Goal: Task Accomplishment & Management: Use online tool/utility

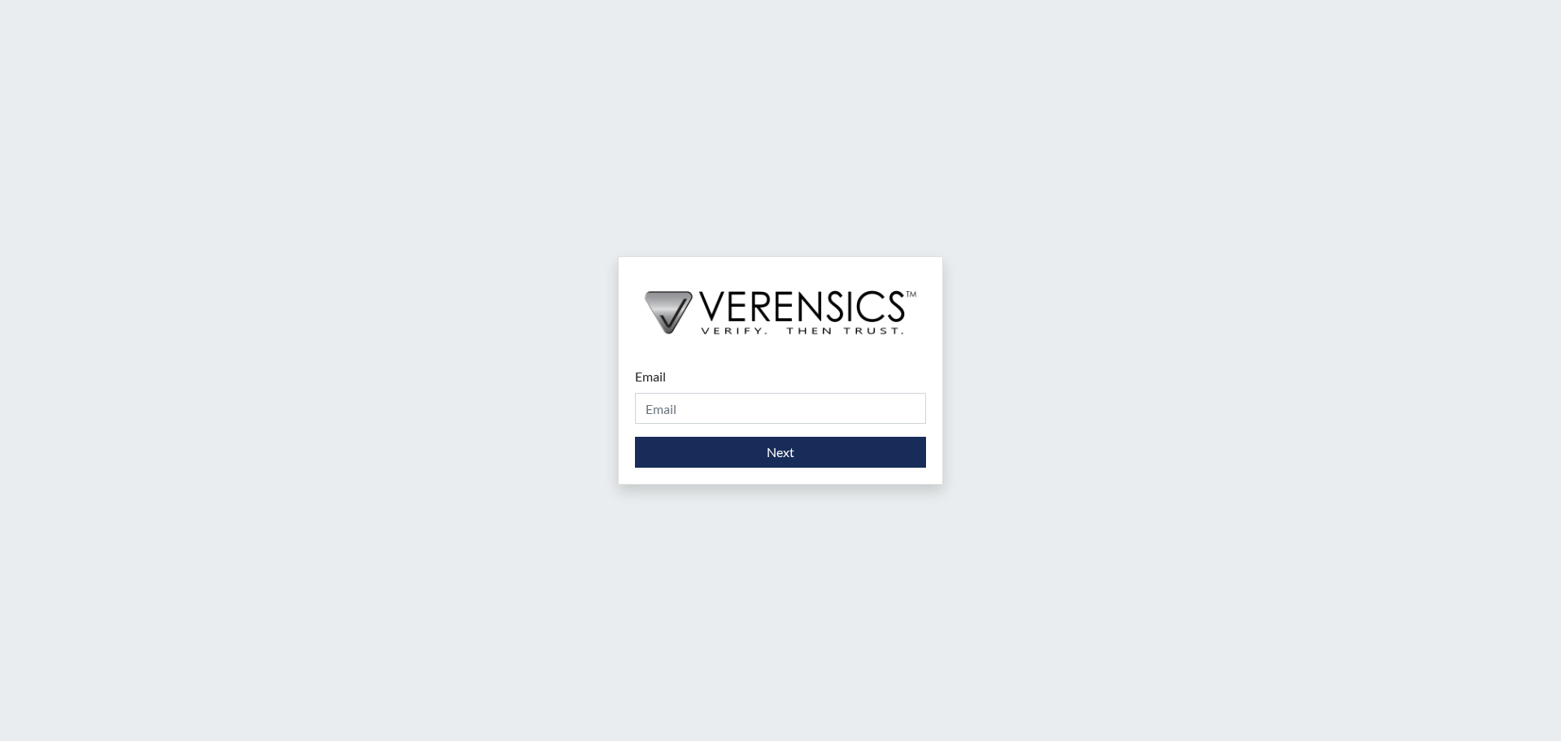
click at [698, 391] on div "Email Please provide your email address." at bounding box center [780, 395] width 291 height 57
click at [717, 410] on input "Email" at bounding box center [780, 408] width 291 height 31
type input "[PERSON_NAME][EMAIL_ADDRESS][DOMAIN_NAME]"
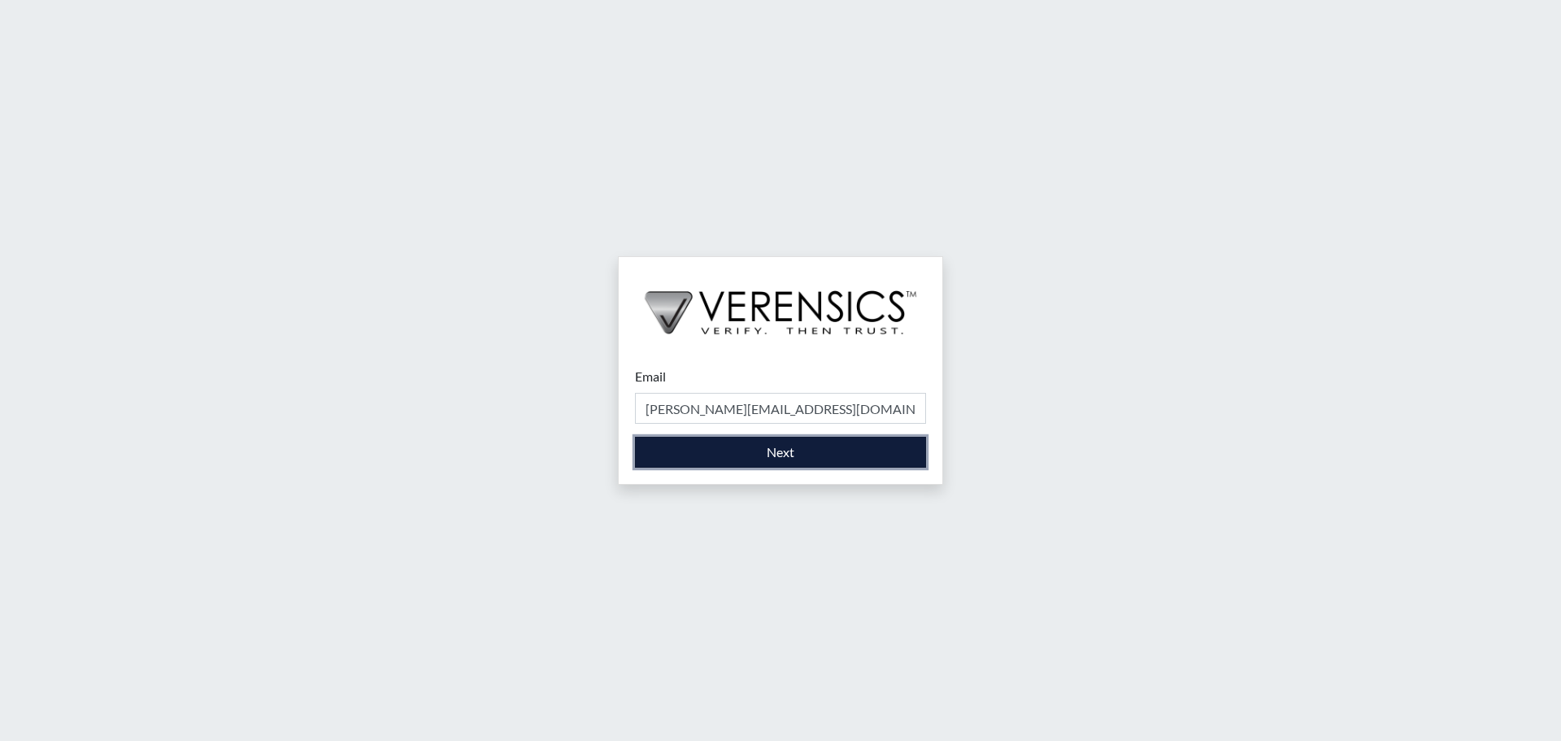
click at [753, 449] on button "Next" at bounding box center [780, 452] width 291 height 31
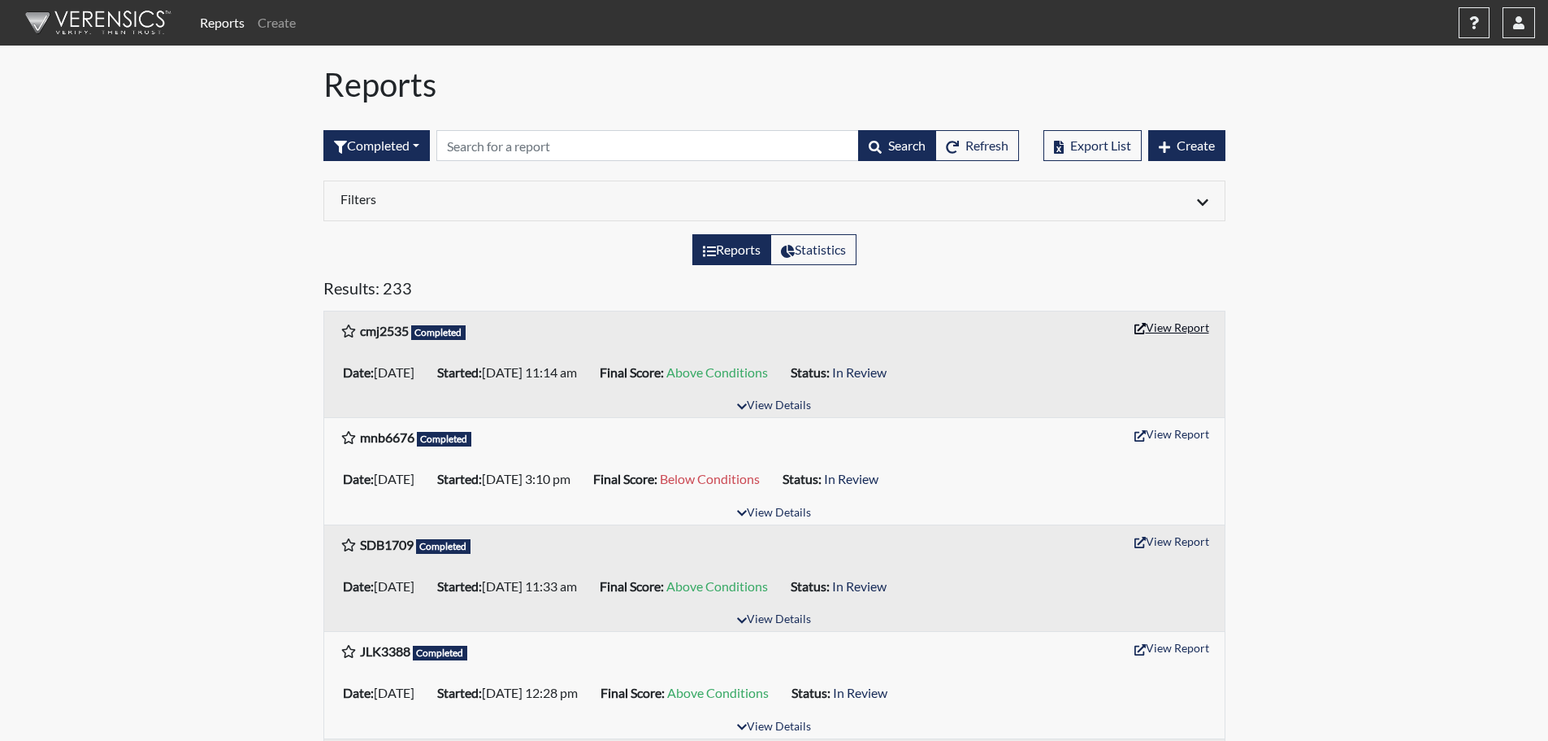
click at [1150, 327] on button "View Report" at bounding box center [1171, 327] width 89 height 25
click at [381, 92] on h1 "Reports" at bounding box center [775, 84] width 902 height 39
click at [375, 145] on button "Completed" at bounding box center [377, 145] width 106 height 31
click at [390, 311] on button "Completed" at bounding box center [388, 313] width 128 height 26
click at [114, 28] on img at bounding box center [95, 22] width 187 height 49
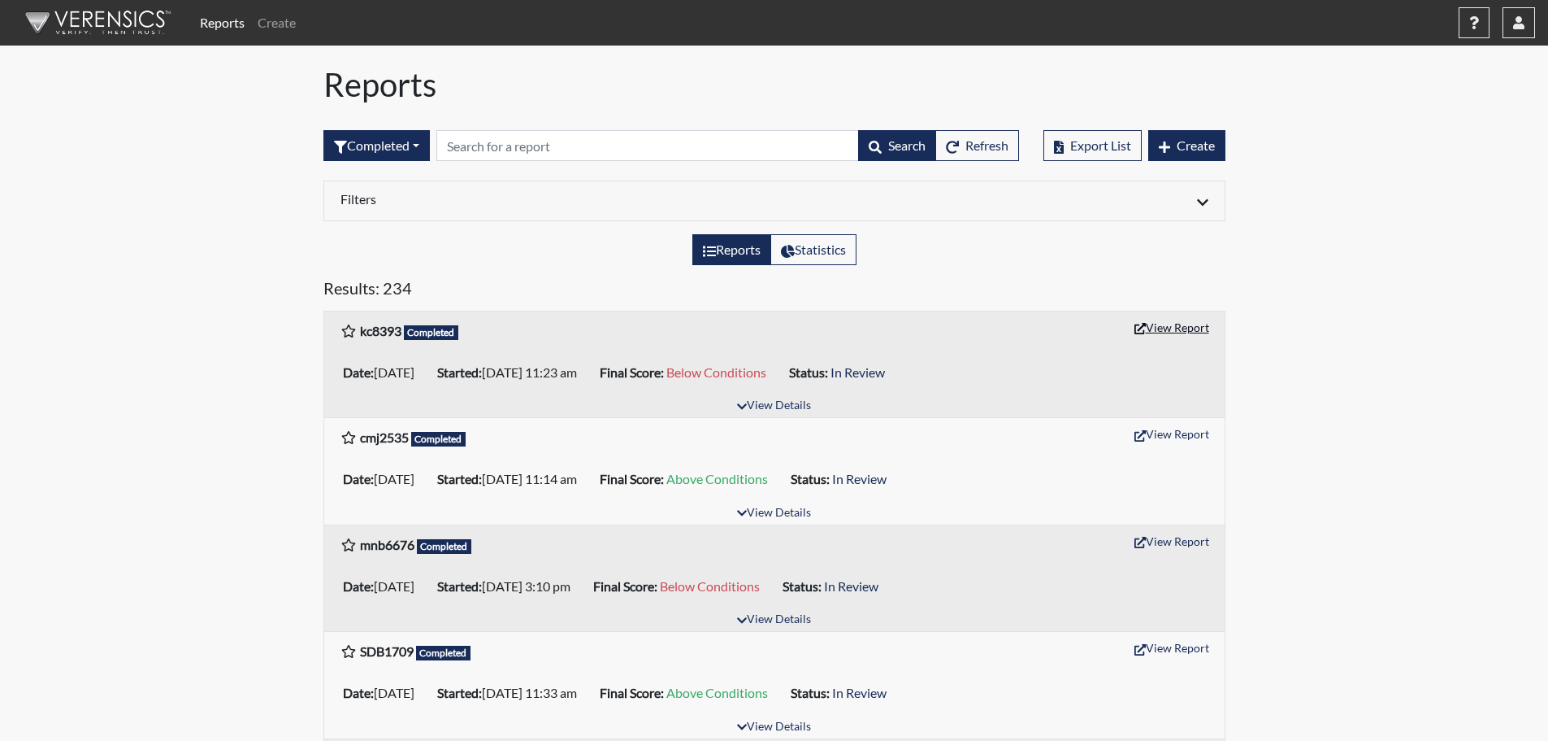
click at [1162, 326] on button "View Report" at bounding box center [1171, 327] width 89 height 25
click at [1518, 27] on icon "button" at bounding box center [1519, 22] width 11 height 13
click at [1402, 218] on link "Sign Out" at bounding box center [1357, 205] width 356 height 26
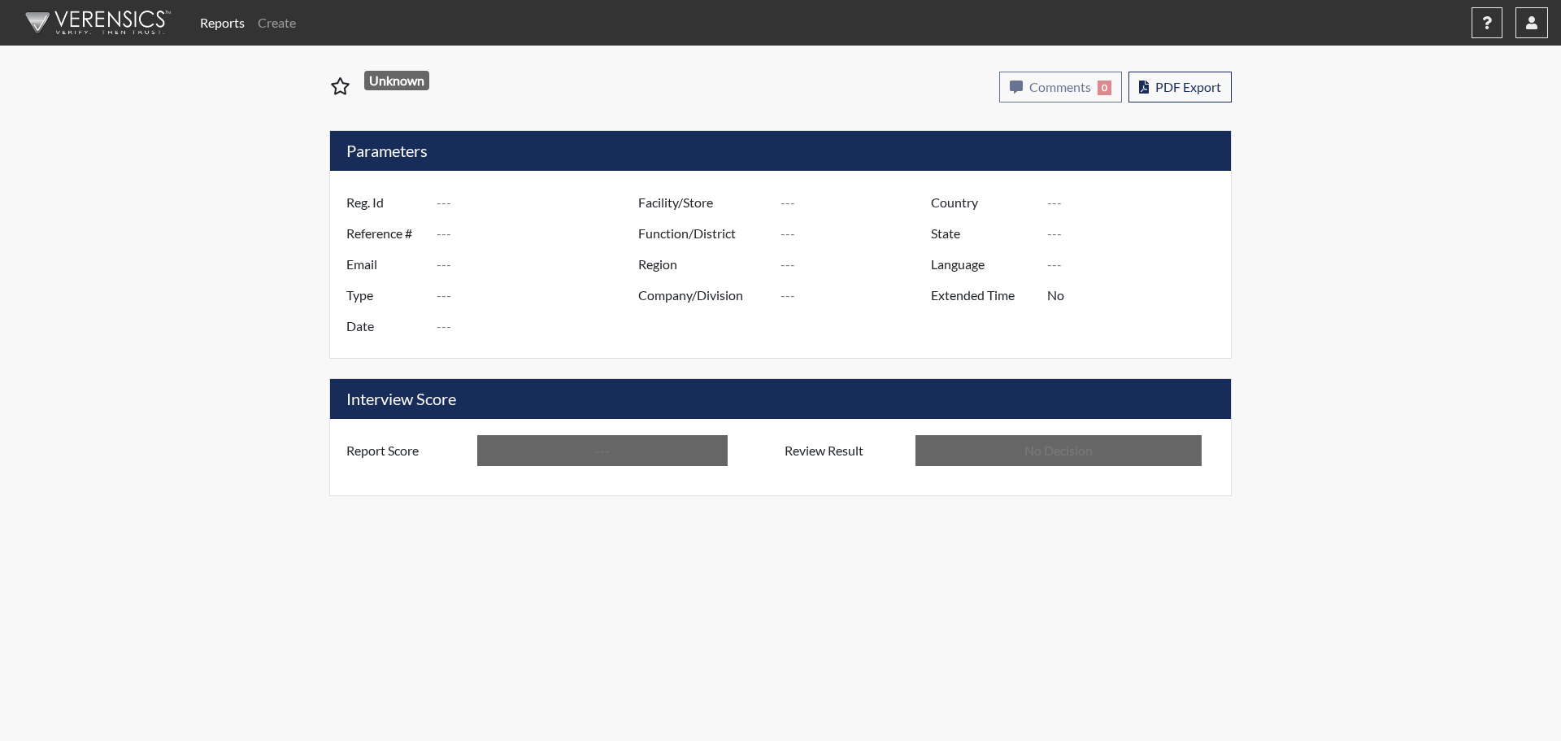
type input "cmj2535"
type input "51145"
type input "---"
type input "Corrections Pre-Employment"
type input "Sep 8, 2025"
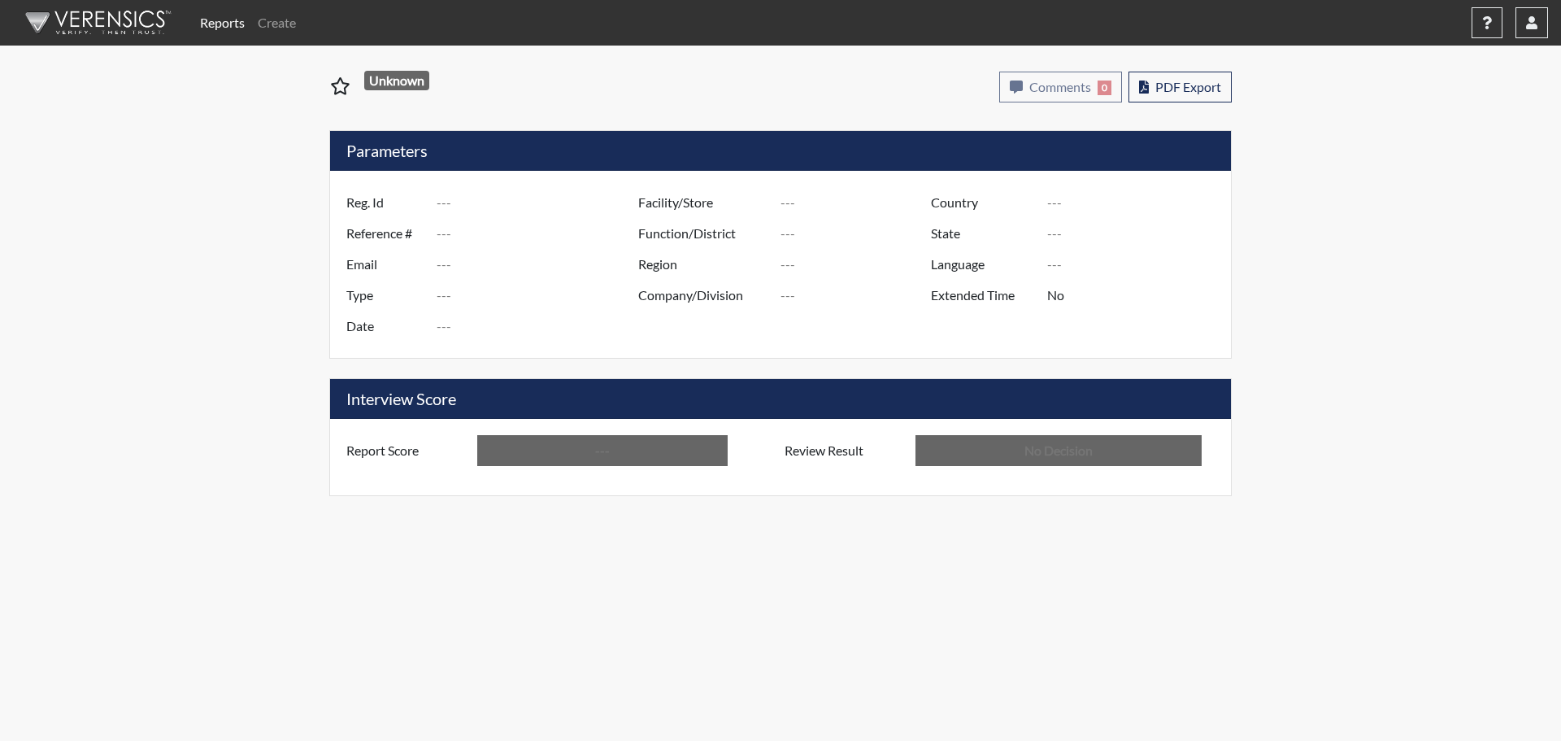
type input "[PERSON_NAME]"
type input "[GEOGRAPHIC_DATA]"
type input "[US_STATE]"
type input "English"
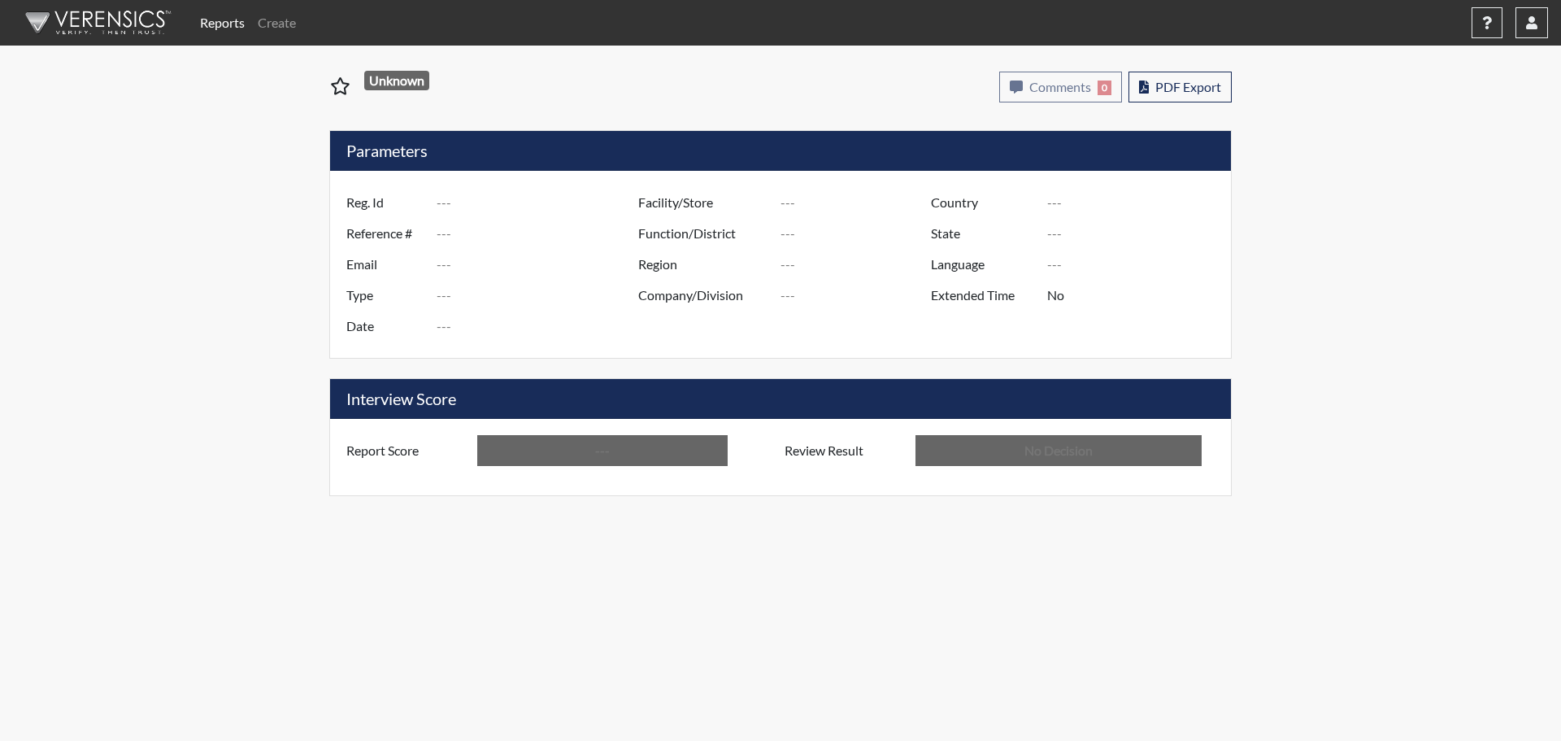
type input "Above Conditions"
type input "In Review"
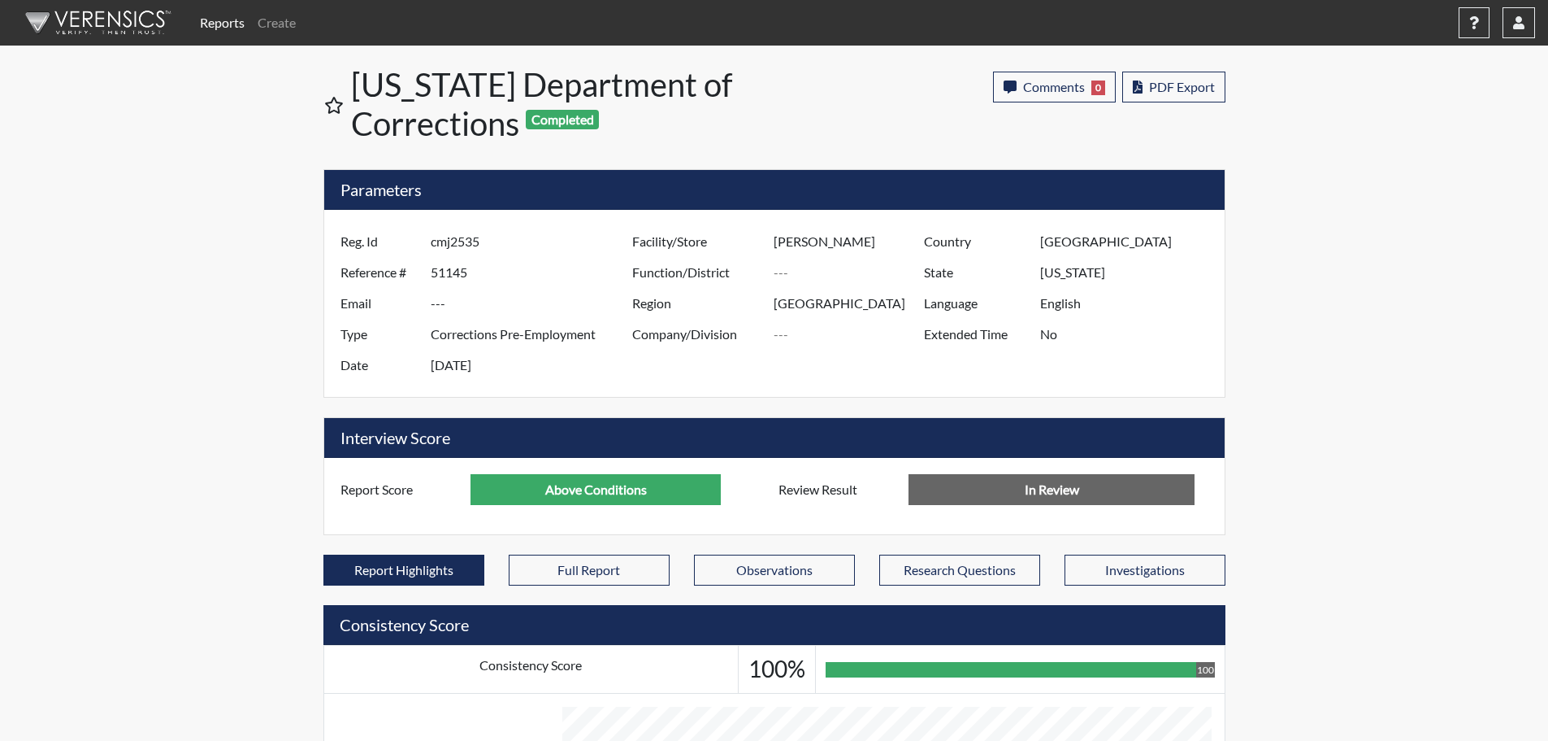
scroll to position [812588, 812182]
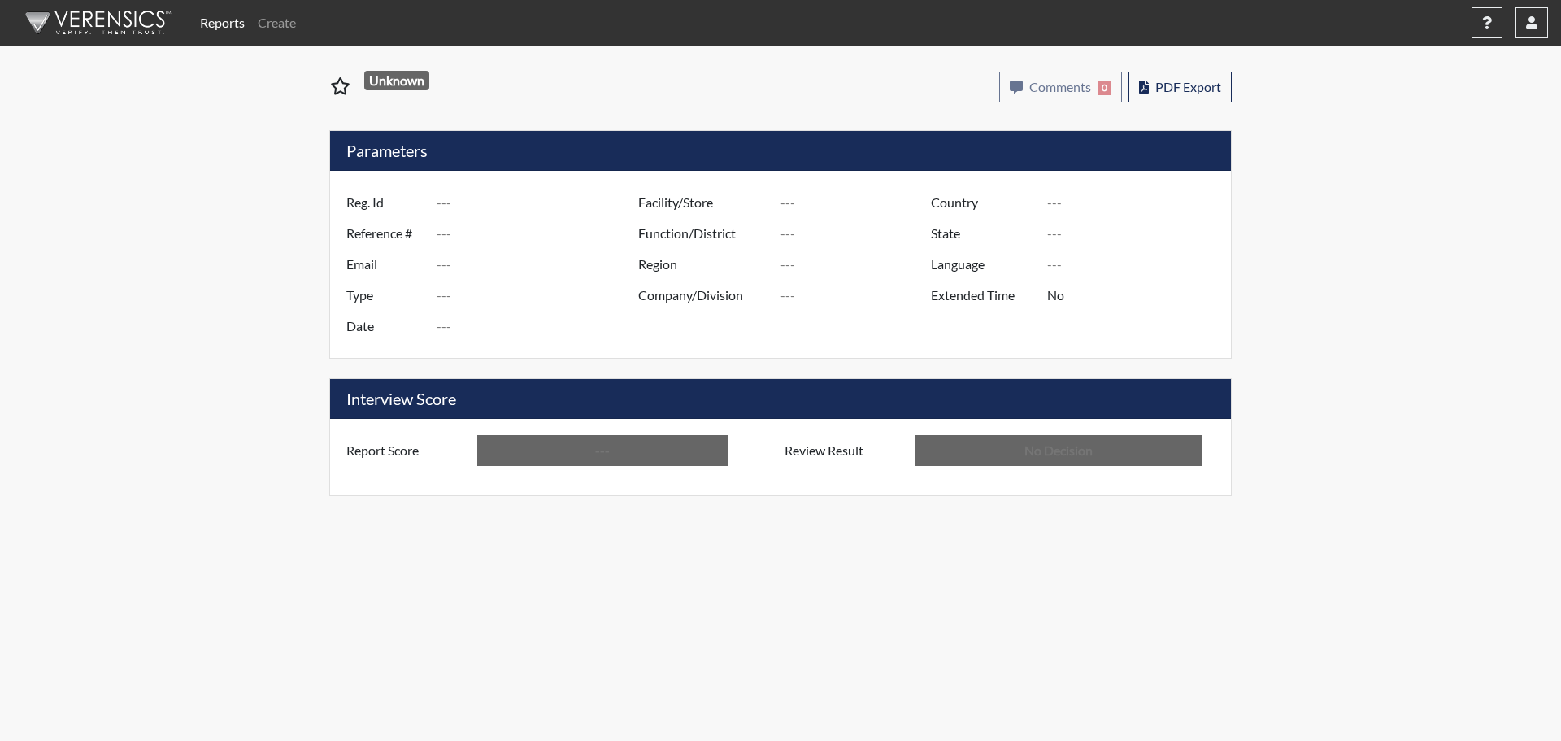
type input "kc8393"
type input "51147"
type input "---"
type input "Corrections Pre-Employment"
type input "Sep 8, 2025"
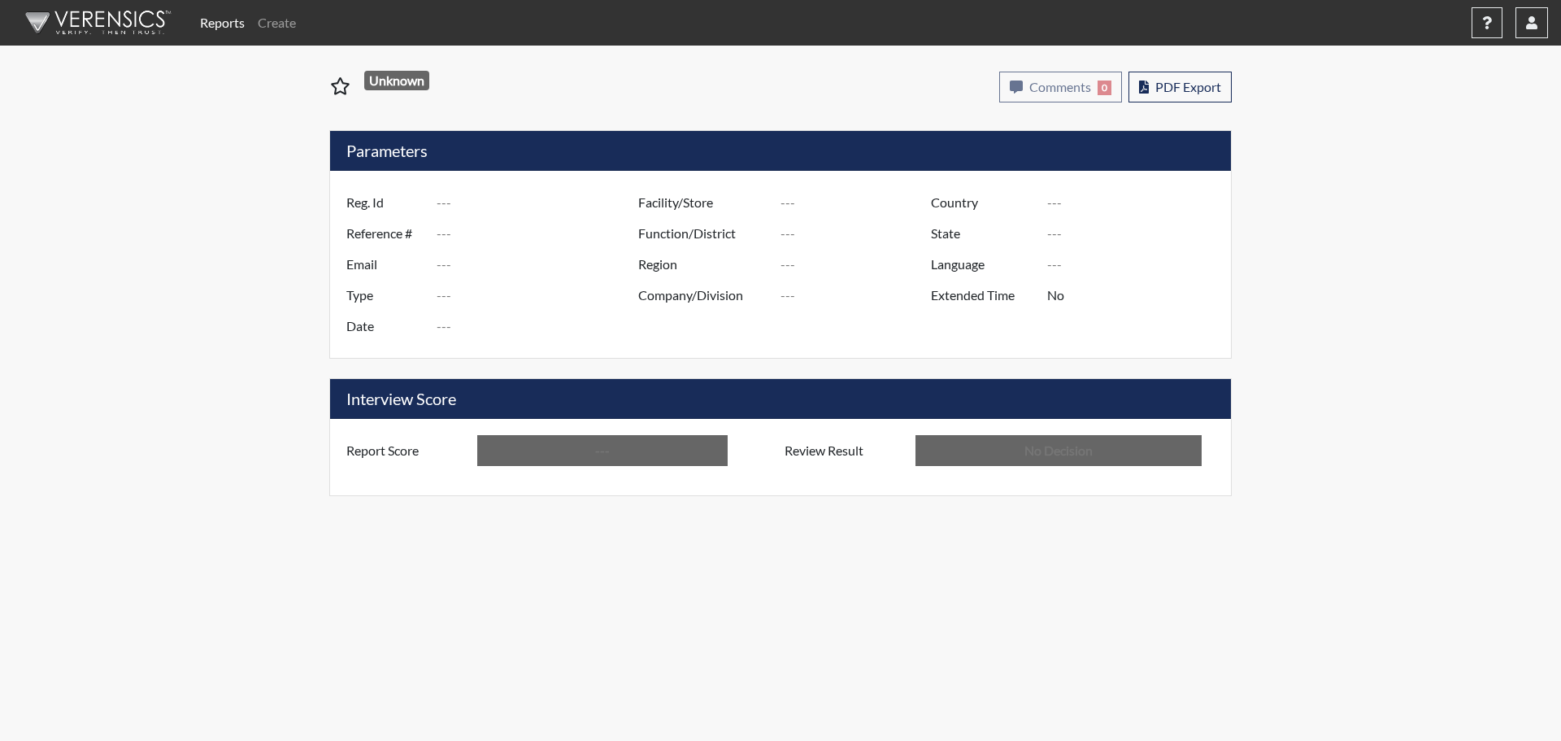
type input "[PERSON_NAME]"
type input "[GEOGRAPHIC_DATA]"
type input "[US_STATE]"
type input "English"
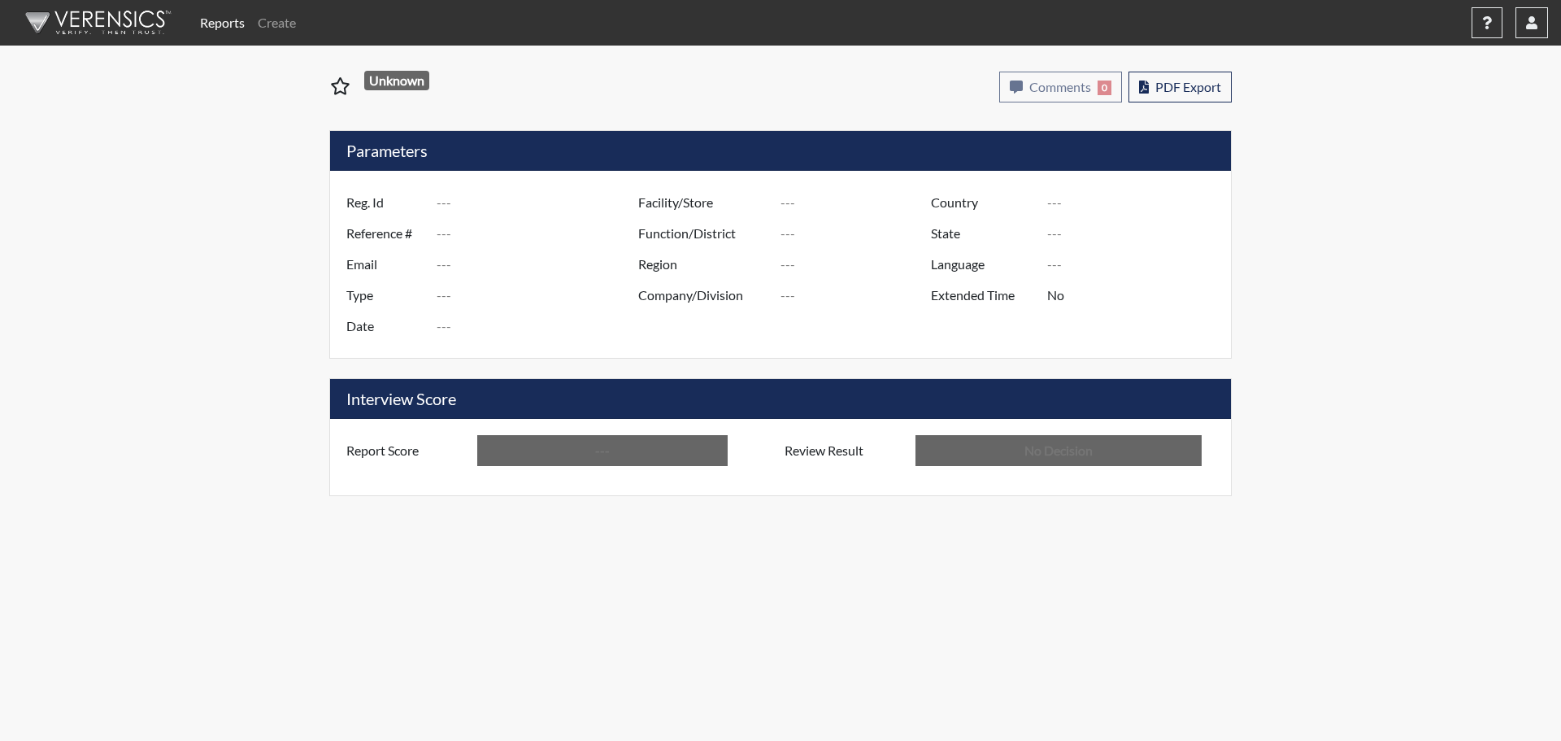
type input "Below Conditions"
type input "In Review"
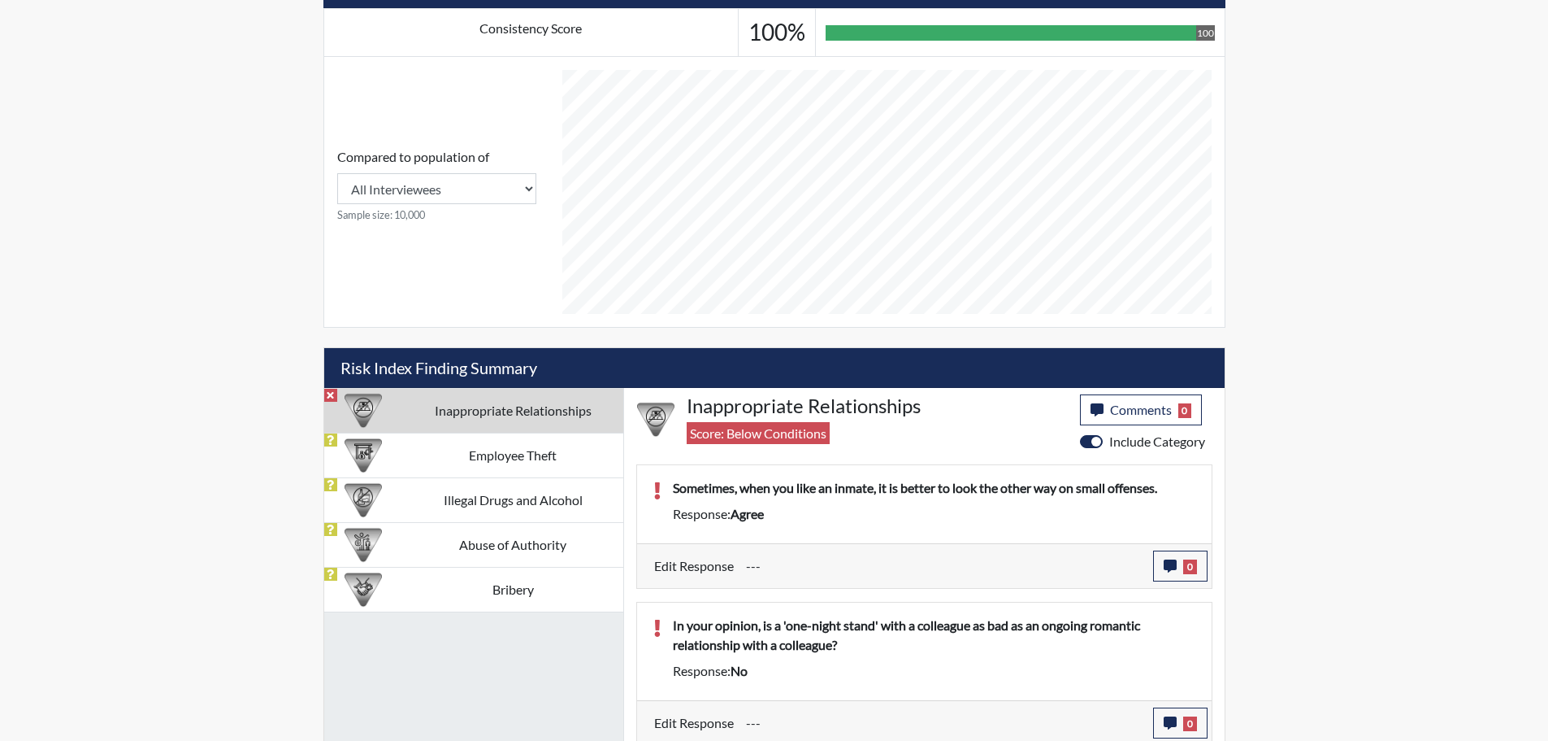
scroll to position [642, 0]
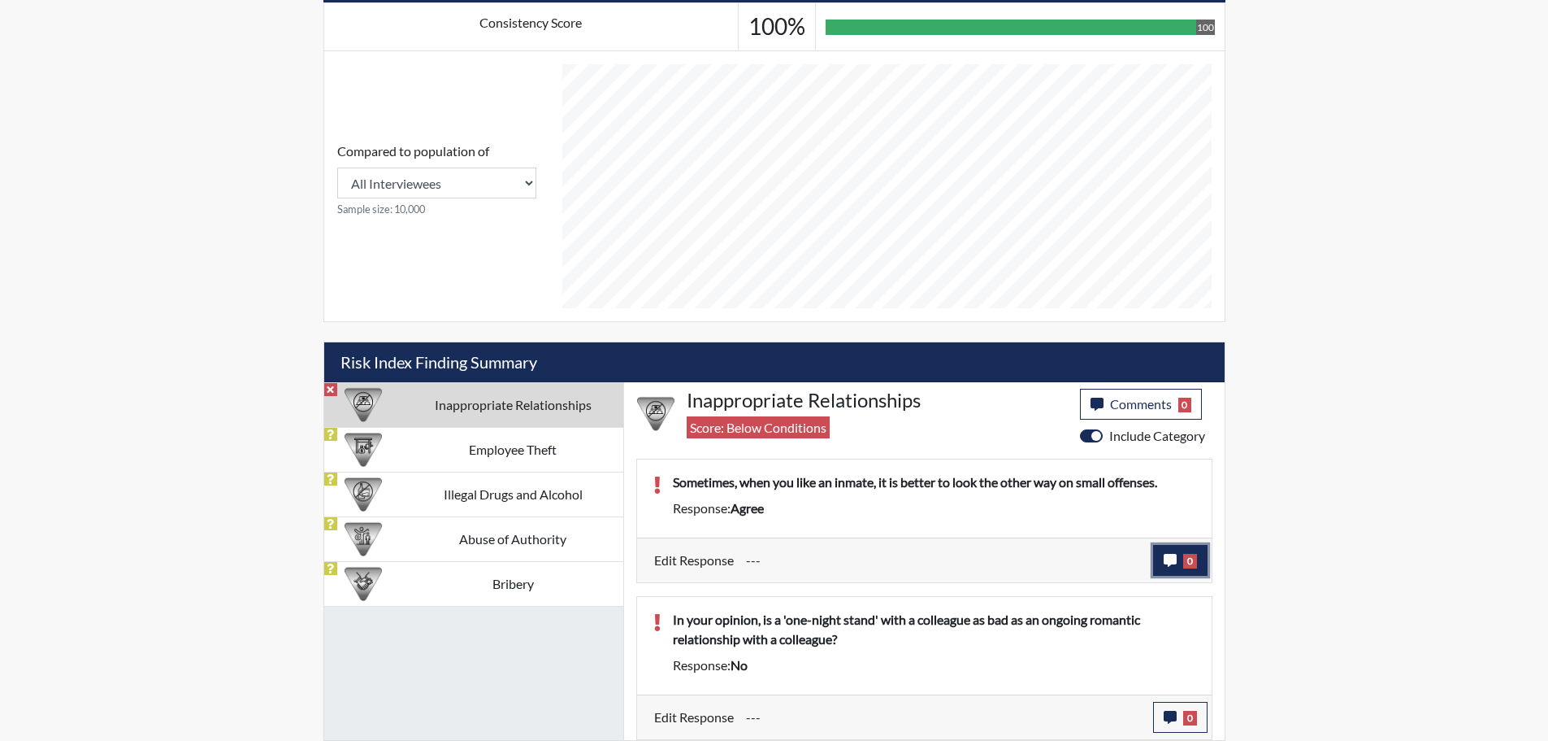
click at [1176, 556] on icon "button" at bounding box center [1170, 560] width 13 height 13
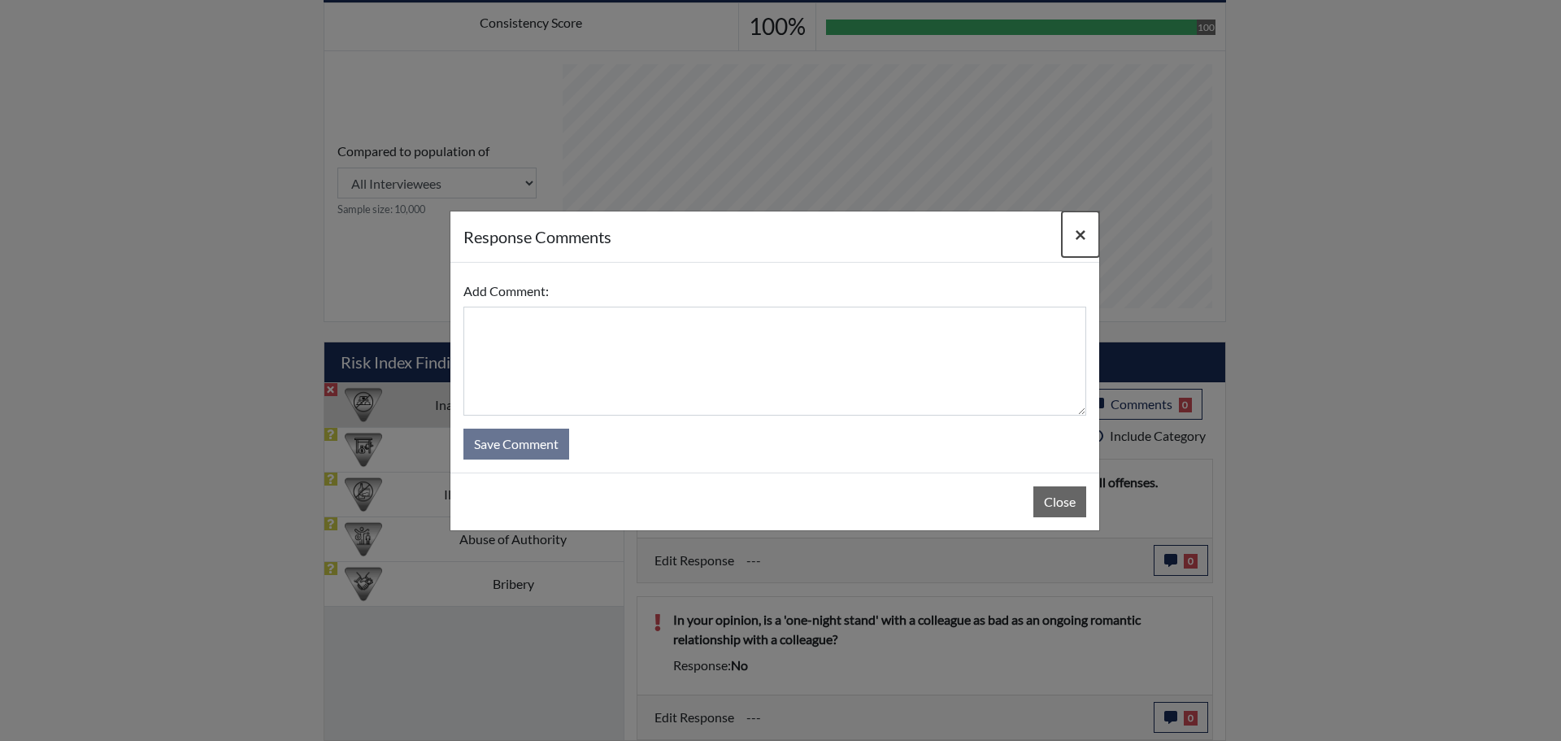
click at [1075, 238] on span "×" at bounding box center [1080, 234] width 11 height 24
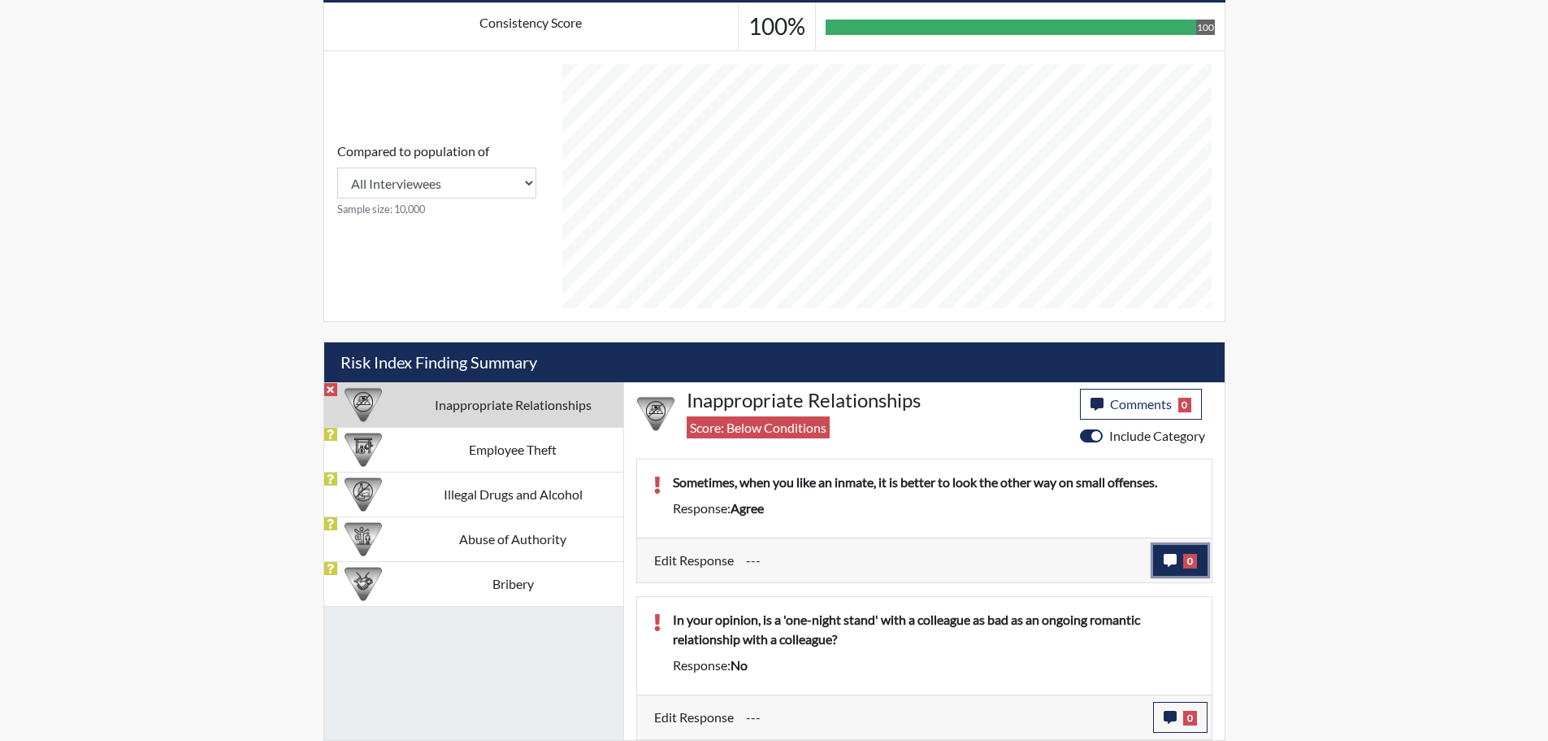
click at [1169, 560] on icon "button" at bounding box center [1170, 560] width 13 height 13
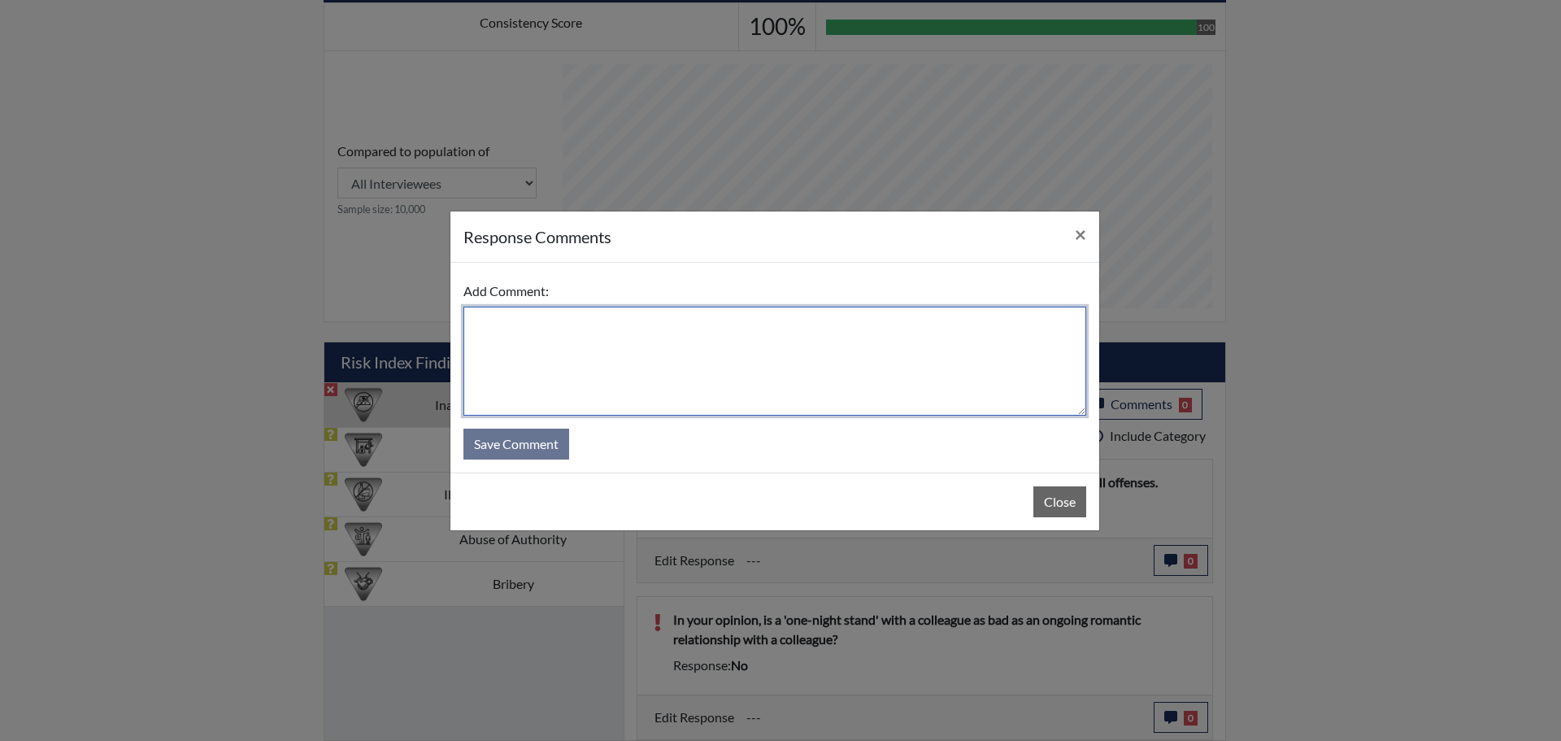
click at [567, 323] on textarea at bounding box center [774, 360] width 623 height 109
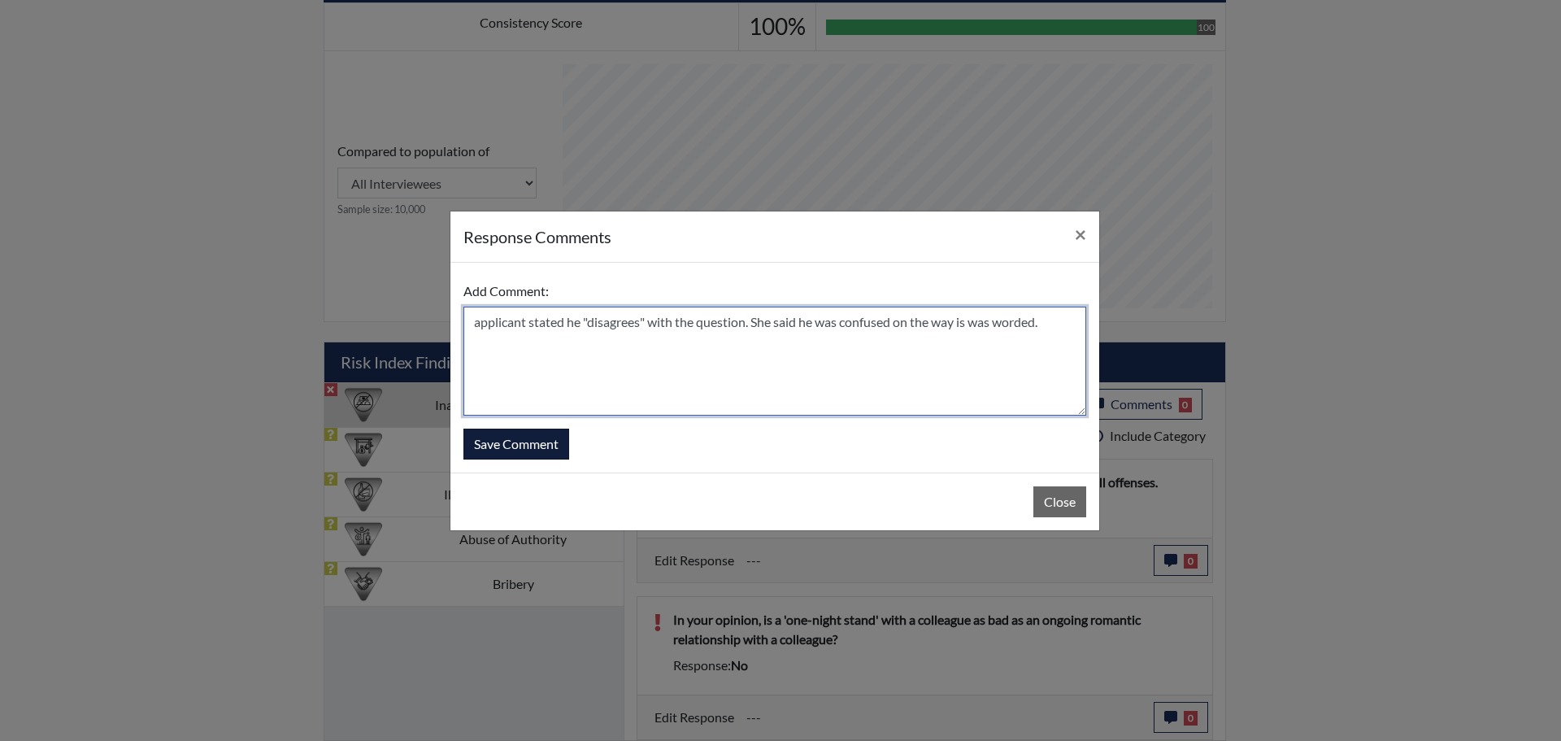
type textarea "applicant stated he "disagrees" with the question. She said he was confused on …"
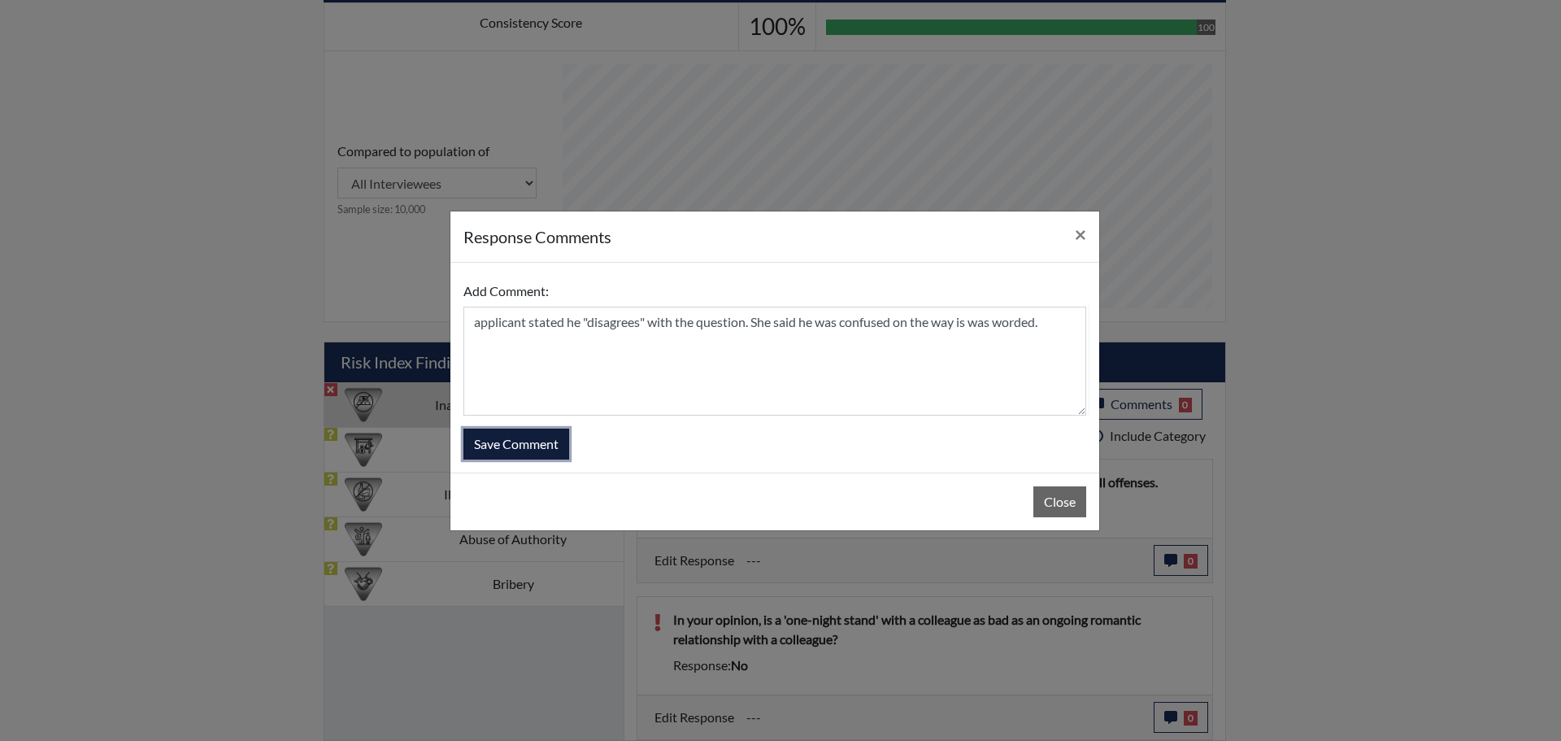
click at [525, 449] on button "Save Comment" at bounding box center [516, 443] width 106 height 31
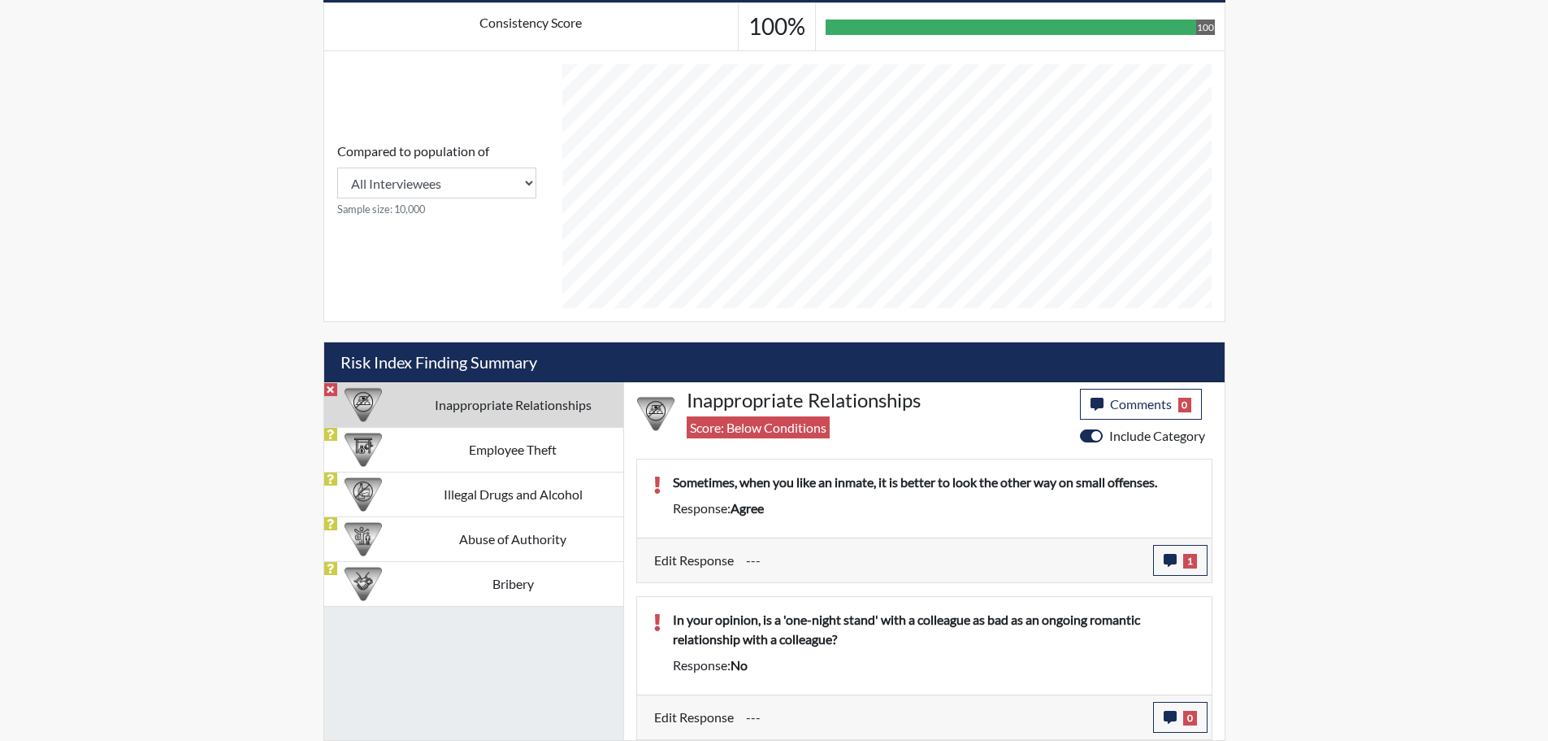
scroll to position [270, 675]
click at [1179, 718] on button "0" at bounding box center [1180, 716] width 54 height 31
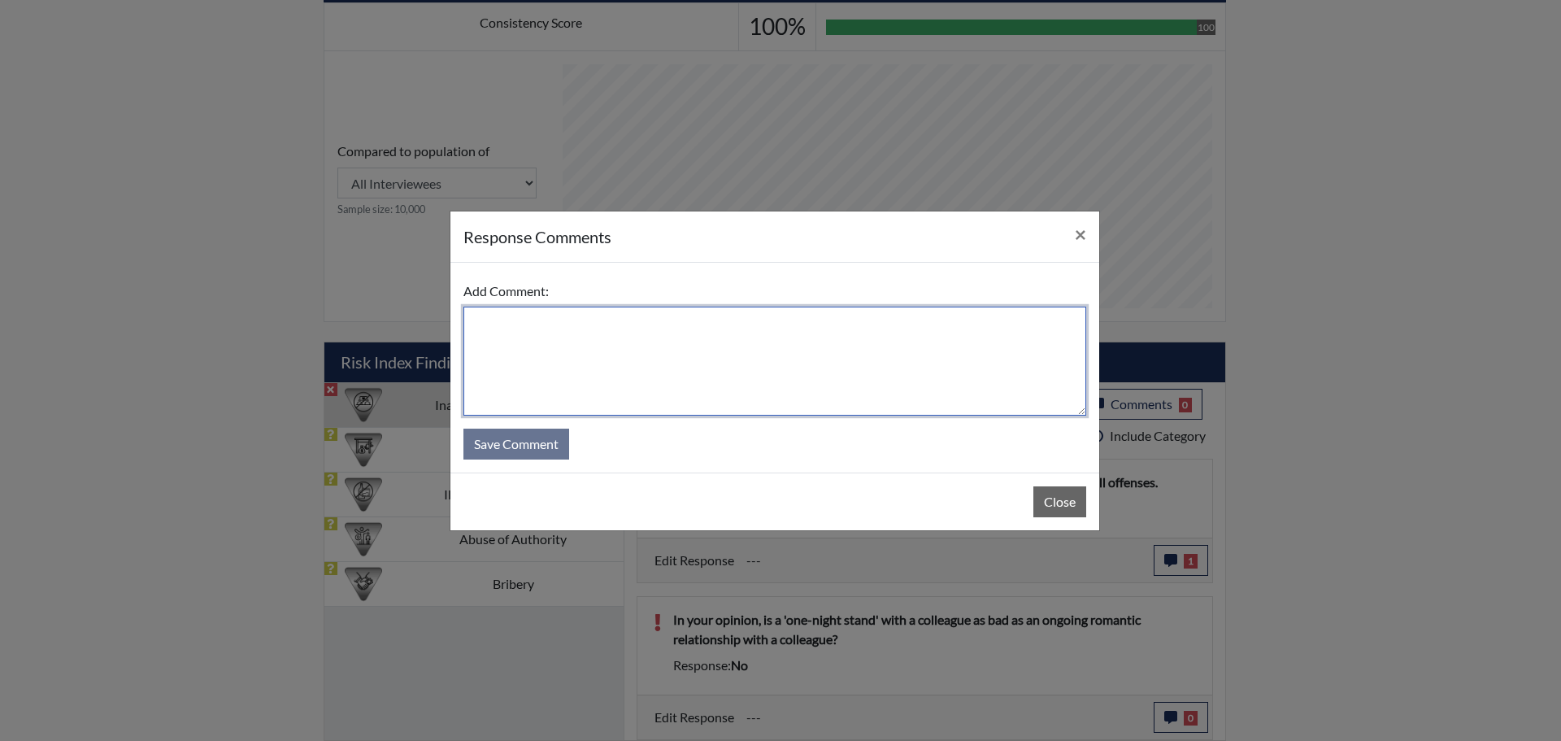
click at [570, 328] on textarea at bounding box center [774, 360] width 623 height 109
click at [584, 321] on textarea "applicant stated "no" again, because" at bounding box center [774, 360] width 623 height 109
click at [634, 324] on textarea "applicant stated "yes" again, because" at bounding box center [774, 360] width 623 height 109
click at [680, 325] on textarea "applicant stated "yes" because" at bounding box center [774, 360] width 623 height 109
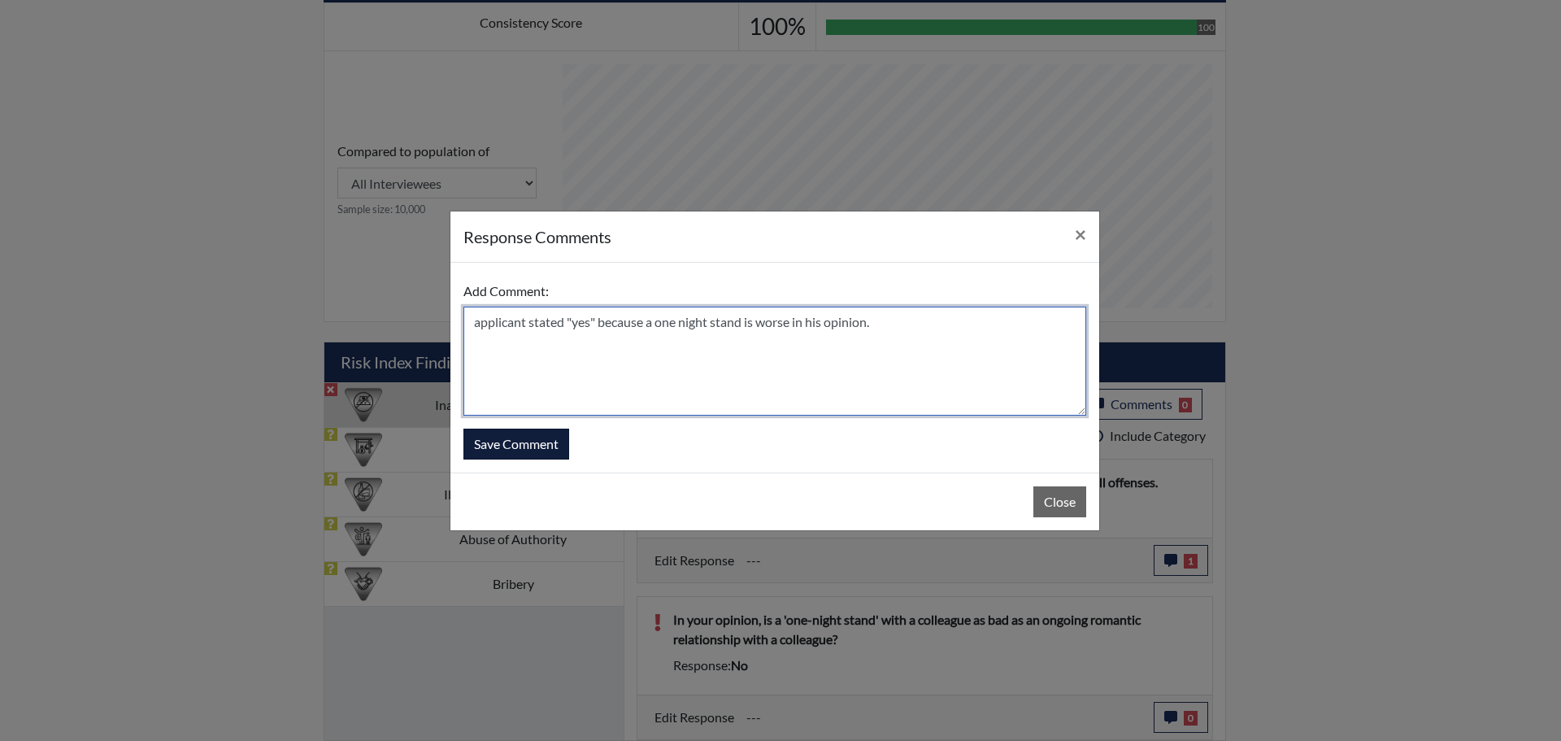
type textarea "applicant stated "yes" because a one night stand is worse in his opinion."
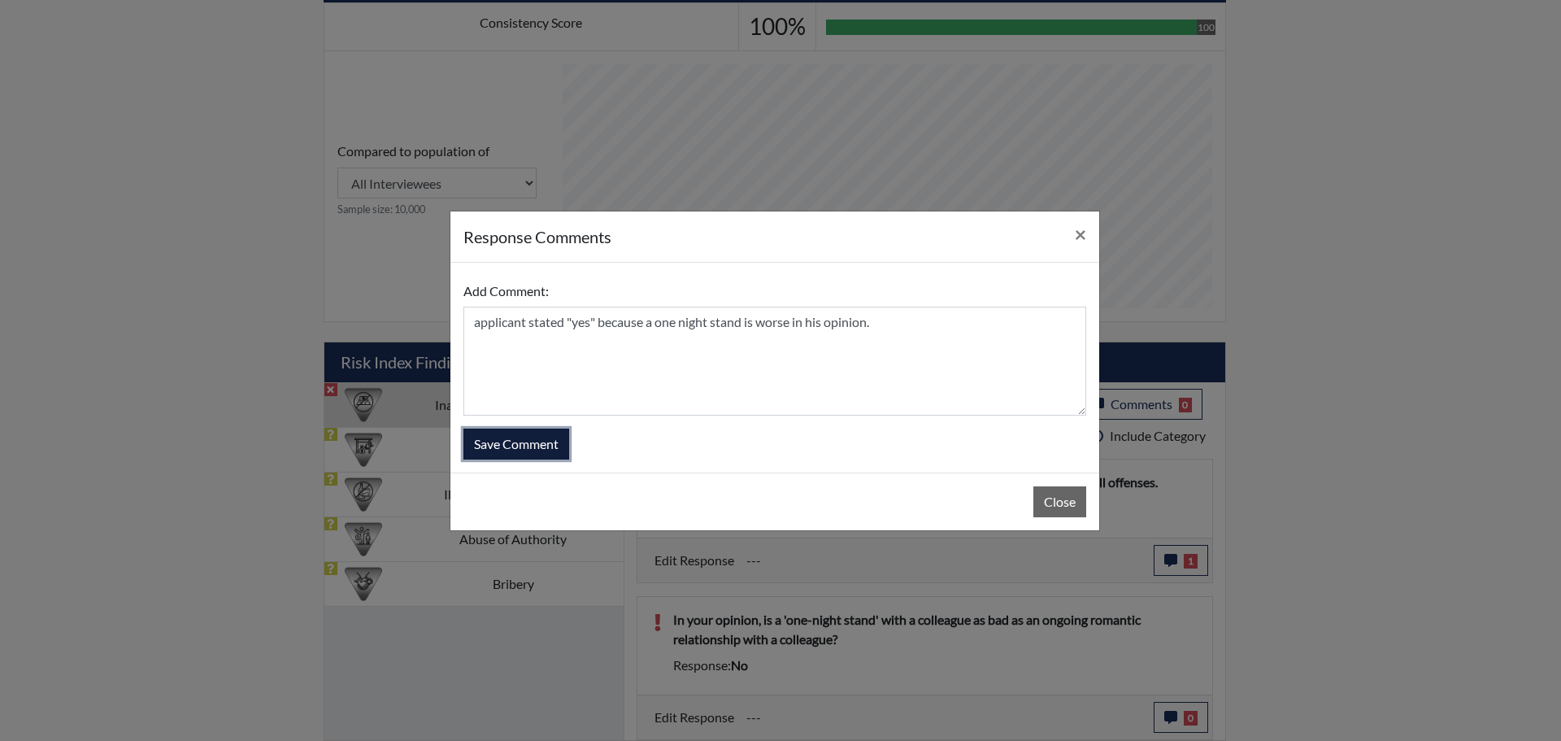
click at [540, 449] on button "Save Comment" at bounding box center [516, 443] width 106 height 31
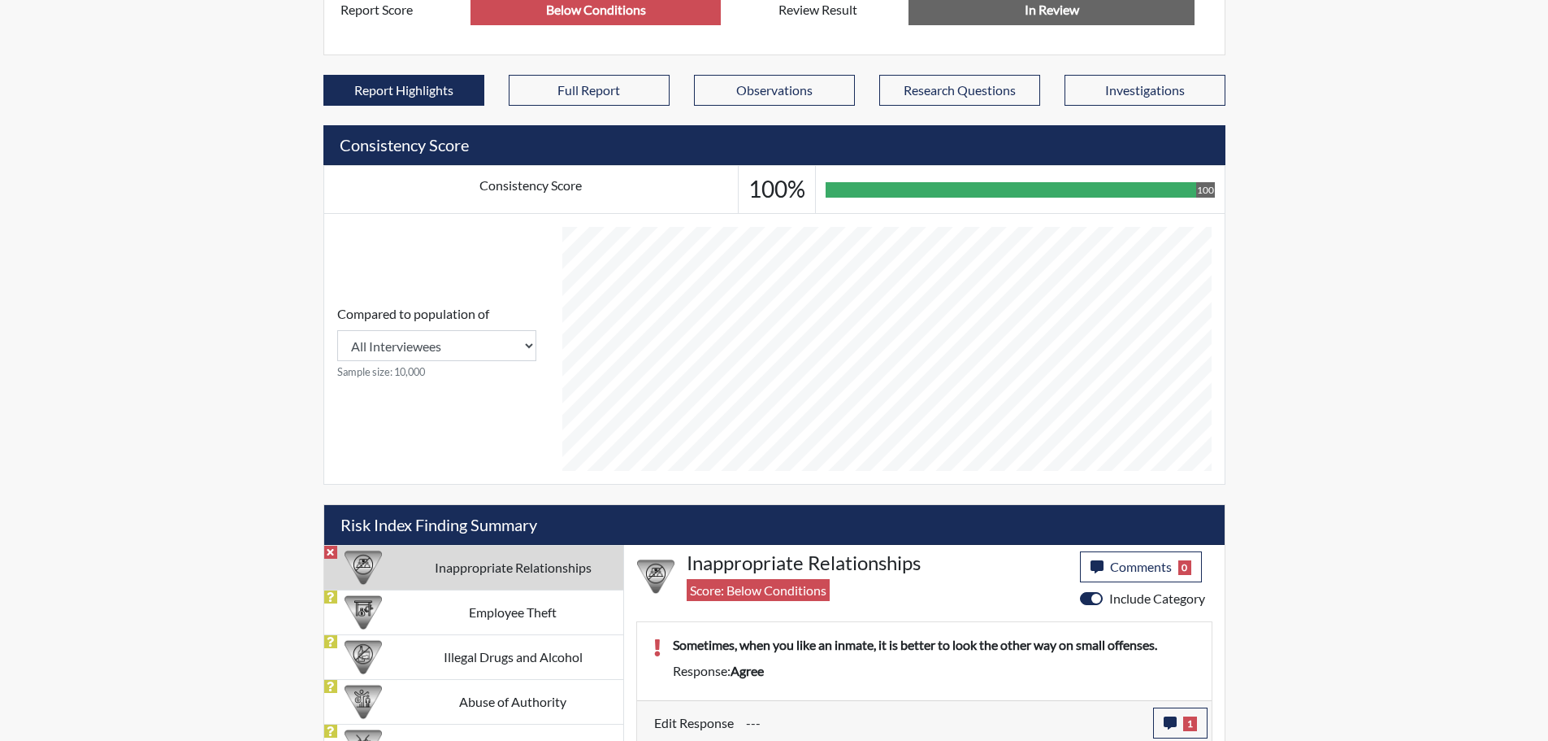
scroll to position [0, 0]
